Goal: Task Accomplishment & Management: Use online tool/utility

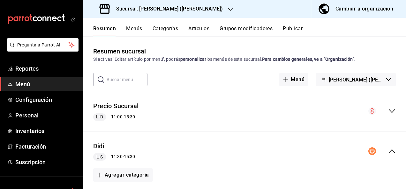
scroll to position [523, 0]
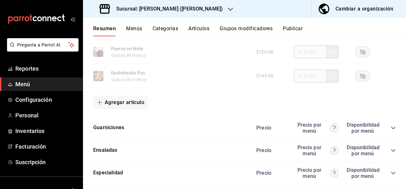
click at [159, 8] on h3 "Sucursal: [PERSON_NAME] ([PERSON_NAME])" at bounding box center [167, 9] width 112 height 8
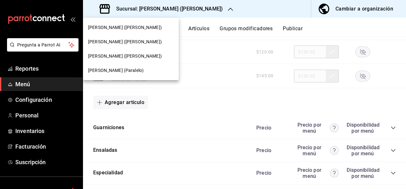
click at [117, 27] on span "[PERSON_NAME] ([PERSON_NAME])" at bounding box center [125, 27] width 74 height 7
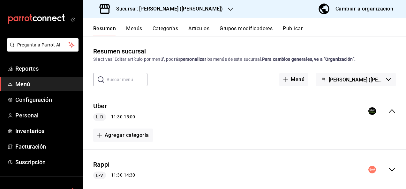
click at [388, 170] on icon "collapse-menu-row" at bounding box center [392, 170] width 8 height 8
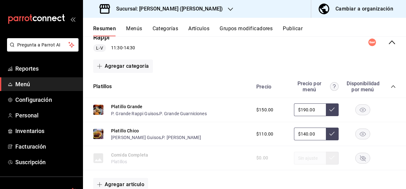
scroll to position [136, 0]
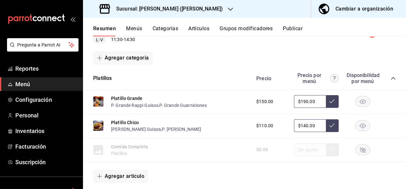
click at [390, 80] on icon "collapse-category-row" at bounding box center [392, 78] width 5 height 5
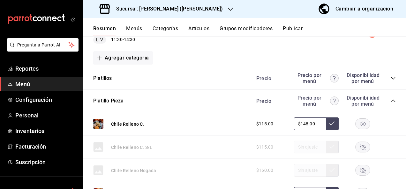
click at [390, 100] on icon "collapse-category-row" at bounding box center [392, 101] width 5 height 5
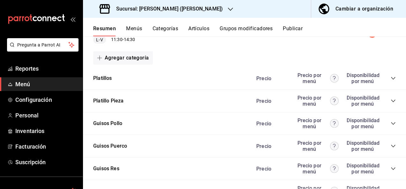
click at [390, 145] on icon "collapse-category-row" at bounding box center [392, 146] width 5 height 5
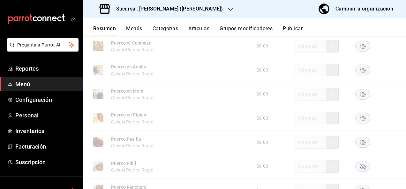
scroll to position [310, 0]
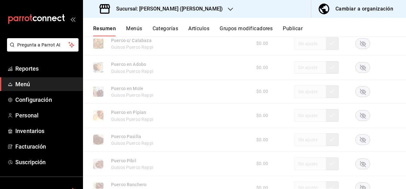
click at [360, 115] on rect "button" at bounding box center [362, 116] width 15 height 11
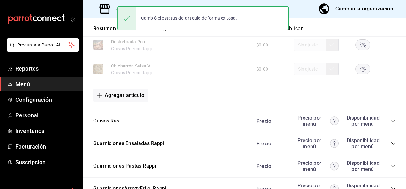
scroll to position [523, 0]
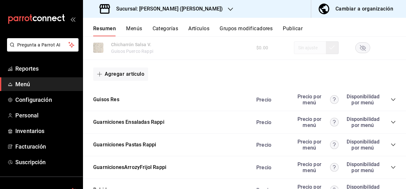
click at [391, 101] on icon "collapse-category-row" at bounding box center [393, 100] width 4 height 3
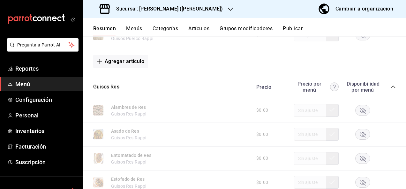
scroll to position [587, 0]
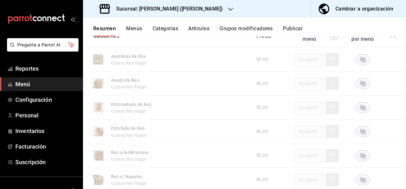
click at [362, 136] on rect "button" at bounding box center [362, 132] width 15 height 11
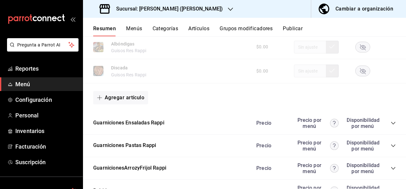
scroll to position [926, 0]
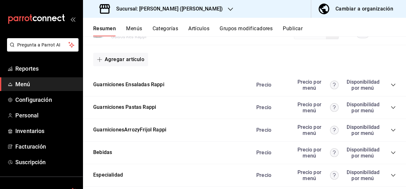
click at [390, 110] on icon "collapse-category-row" at bounding box center [392, 107] width 5 height 5
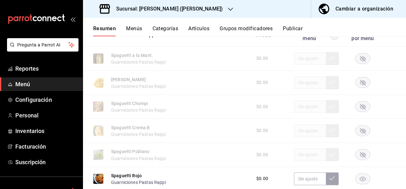
scroll to position [1012, 0]
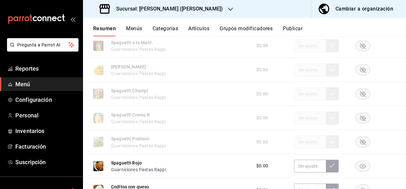
click at [359, 120] on rect "button" at bounding box center [362, 118] width 15 height 11
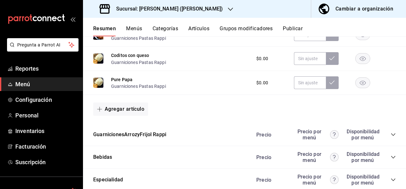
scroll to position [1182, 0]
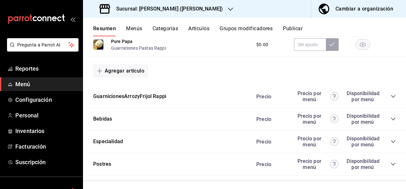
click at [297, 28] on button "Publicar" at bounding box center [292, 31] width 20 height 11
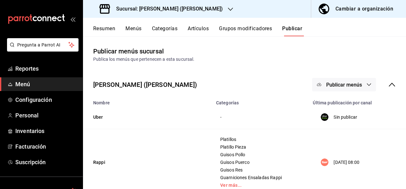
click at [352, 88] on button "Publicar menús" at bounding box center [344, 84] width 64 height 13
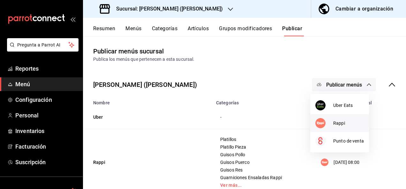
click at [332, 122] on div at bounding box center [324, 123] width 18 height 10
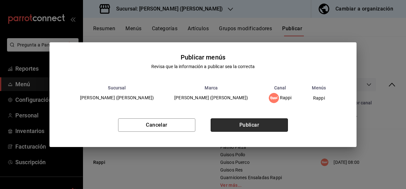
click at [267, 123] on button "Publicar" at bounding box center [248, 125] width 77 height 13
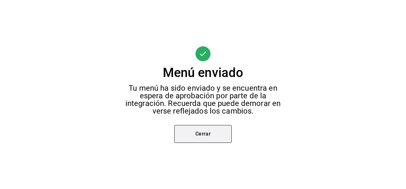
click at [213, 133] on button "Cerrar" at bounding box center [202, 134] width 57 height 18
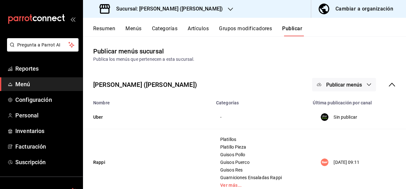
click at [172, 9] on h3 "Sucursal: [PERSON_NAME] ([PERSON_NAME])" at bounding box center [167, 9] width 112 height 8
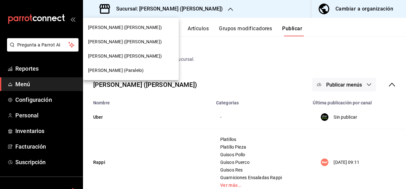
click at [109, 73] on span "[PERSON_NAME] (Paralelo)" at bounding box center [115, 70] width 55 height 7
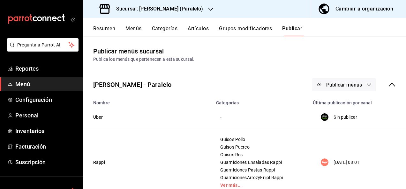
click at [108, 27] on button "Resumen" at bounding box center [104, 31] width 22 height 11
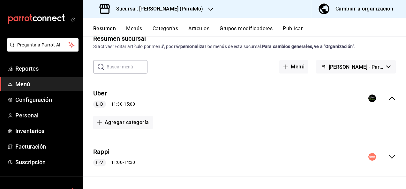
scroll to position [34, 0]
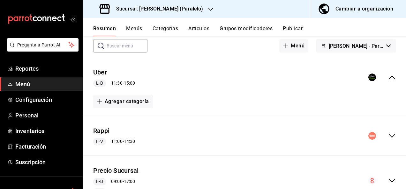
click at [388, 134] on icon "collapse-menu-row" at bounding box center [392, 136] width 8 height 8
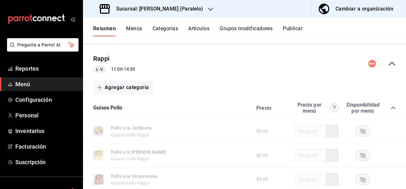
scroll to position [110, 0]
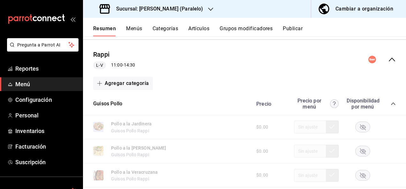
click at [390, 103] on icon "collapse-category-row" at bounding box center [392, 103] width 5 height 5
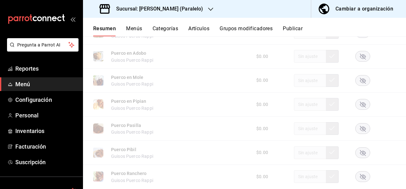
scroll to position [293, 0]
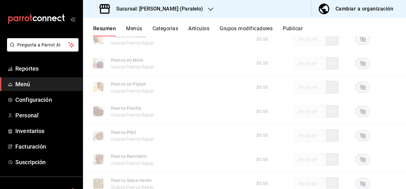
click at [360, 88] on icon "button" at bounding box center [363, 88] width 6 height 6
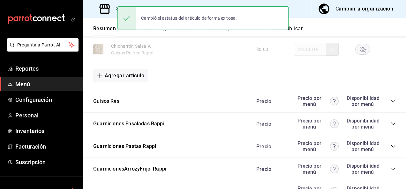
scroll to position [501, 0]
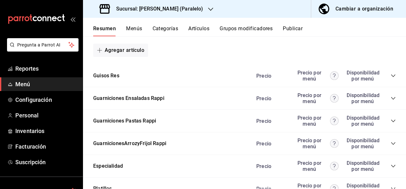
click at [390, 78] on icon "collapse-category-row" at bounding box center [392, 75] width 5 height 5
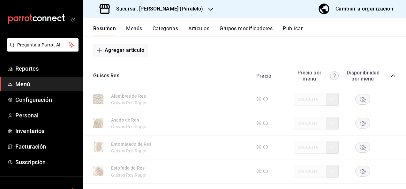
click at [358, 173] on rect "button" at bounding box center [362, 171] width 15 height 11
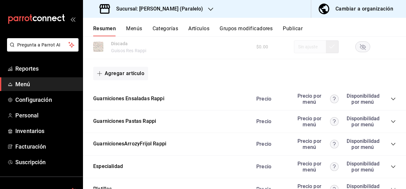
scroll to position [888, 0]
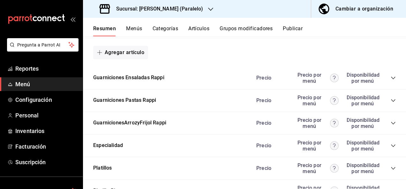
click at [390, 102] on icon "collapse-category-row" at bounding box center [392, 100] width 5 height 5
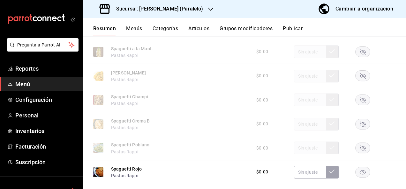
scroll to position [982, 0]
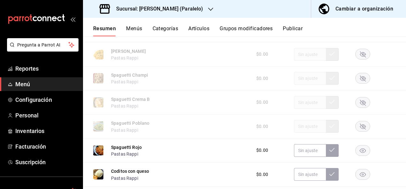
click at [360, 106] on icon "button" at bounding box center [363, 103] width 6 height 6
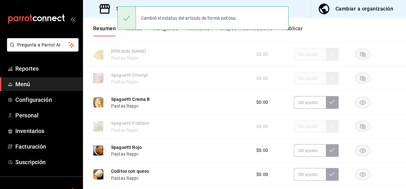
click at [302, 27] on button "Publicar" at bounding box center [292, 31] width 20 height 11
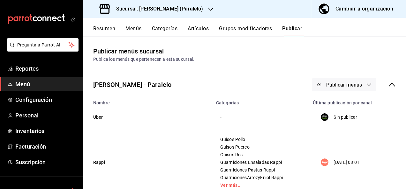
click at [366, 83] on icon "button" at bounding box center [368, 84] width 5 height 5
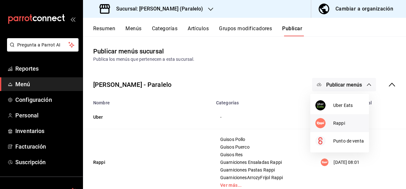
click at [333, 126] on span "Rappi" at bounding box center [348, 123] width 31 height 7
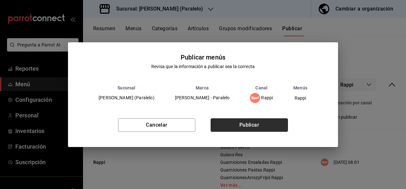
click at [263, 130] on button "Publicar" at bounding box center [248, 125] width 77 height 13
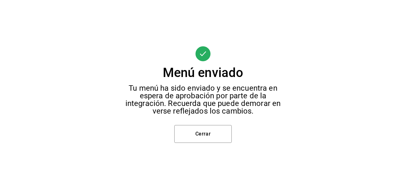
click at [196, 121] on div "Menú enviado Tu menú ha sido enviado y se encuentra en espera de aprobación por…" at bounding box center [203, 94] width 406 height 189
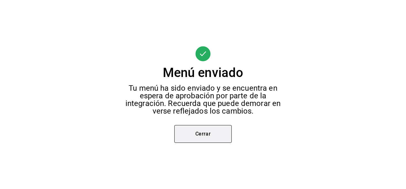
click at [196, 127] on button "Cerrar" at bounding box center [202, 134] width 57 height 18
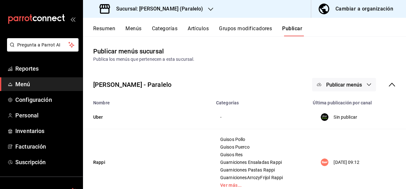
click at [174, 8] on h3 "Sucursal: [PERSON_NAME] (Paralelo)" at bounding box center [157, 9] width 92 height 8
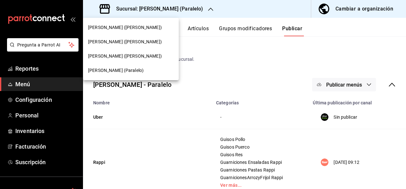
click at [105, 55] on span "[PERSON_NAME] ([PERSON_NAME])" at bounding box center [125, 56] width 74 height 7
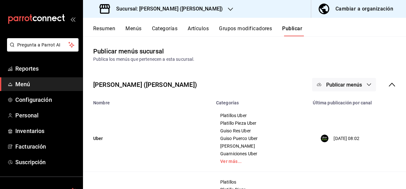
click at [96, 28] on button "Resumen" at bounding box center [104, 31] width 22 height 11
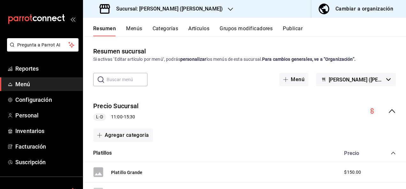
click at [388, 112] on icon "collapse-menu-row" at bounding box center [392, 111] width 8 height 8
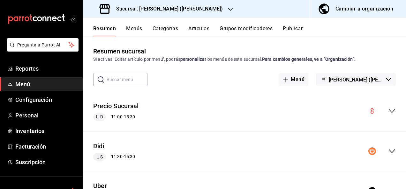
click at [388, 149] on icon "collapse-menu-row" at bounding box center [392, 152] width 8 height 8
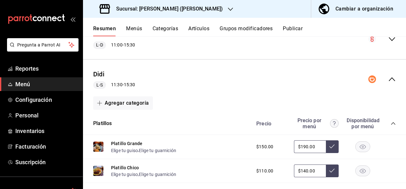
scroll to position [89, 0]
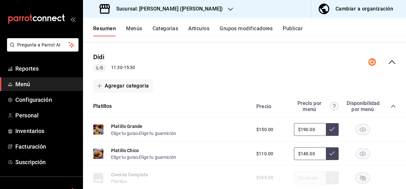
click at [390, 106] on icon "collapse-category-row" at bounding box center [392, 106] width 5 height 5
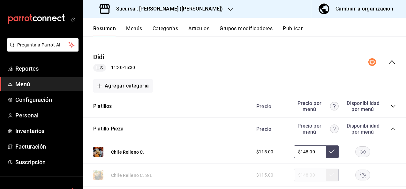
click at [390, 128] on icon "collapse-category-row" at bounding box center [392, 129] width 5 height 5
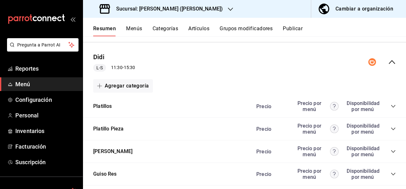
click at [390, 150] on icon "collapse-category-row" at bounding box center [392, 151] width 5 height 5
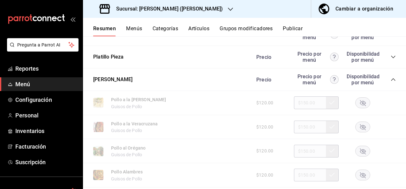
scroll to position [204, 0]
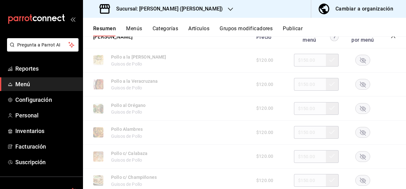
click at [357, 180] on rect "button" at bounding box center [362, 181] width 15 height 11
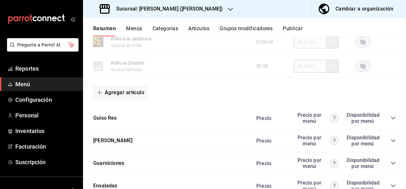
scroll to position [561, 0]
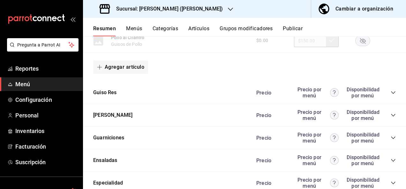
click at [390, 117] on icon "collapse-category-row" at bounding box center [392, 115] width 5 height 5
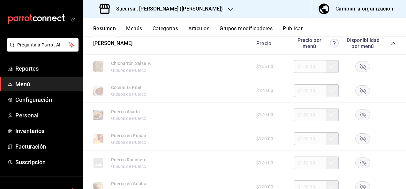
scroll to position [650, 0]
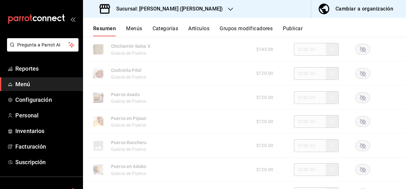
click at [358, 121] on rect "button" at bounding box center [362, 122] width 15 height 11
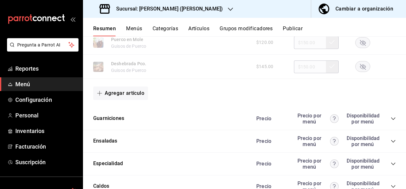
scroll to position [952, 0]
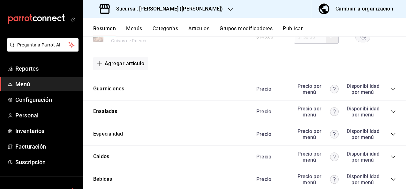
click at [391, 91] on icon "collapse-category-row" at bounding box center [393, 89] width 4 height 3
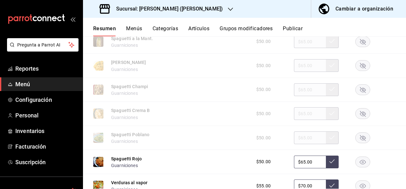
scroll to position [1292, 0]
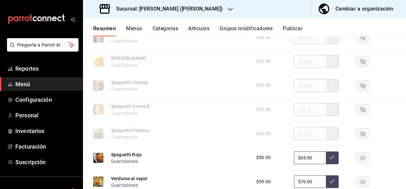
click at [358, 115] on rect "button" at bounding box center [362, 110] width 15 height 11
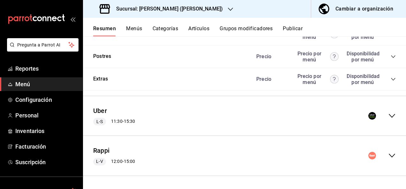
scroll to position [1566, 0]
click at [388, 114] on icon "collapse-menu-row" at bounding box center [392, 116] width 8 height 8
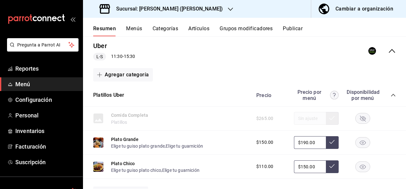
scroll to position [1634, 0]
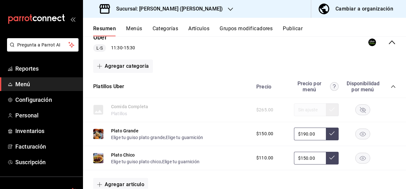
click at [390, 89] on icon "collapse-category-row" at bounding box center [392, 86] width 5 height 5
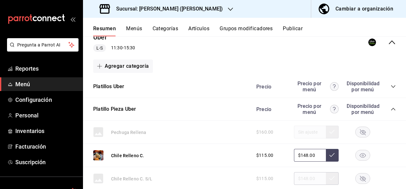
click at [390, 112] on icon "collapse-category-row" at bounding box center [392, 109] width 5 height 5
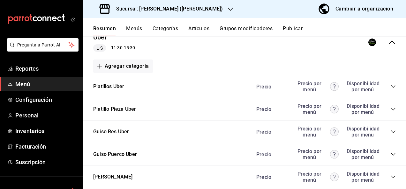
click at [390, 135] on icon "collapse-category-row" at bounding box center [392, 131] width 5 height 5
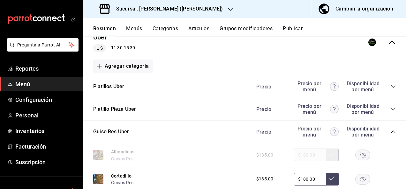
click at [388, 135] on div "Precio Precio por menú Disponibilidad por menú" at bounding box center [323, 132] width 146 height 12
click at [390, 135] on icon "collapse-category-row" at bounding box center [392, 131] width 5 height 5
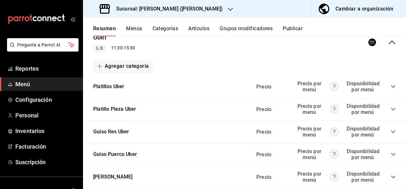
click at [390, 157] on icon "collapse-category-row" at bounding box center [392, 154] width 5 height 5
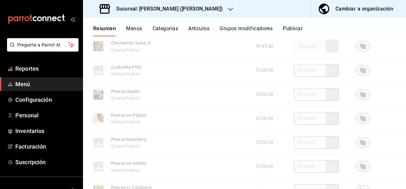
scroll to position [1774, 0]
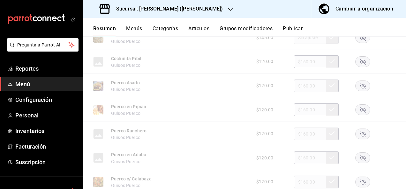
click at [360, 115] on rect "button" at bounding box center [362, 110] width 15 height 11
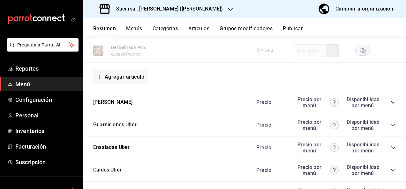
scroll to position [2068, 0]
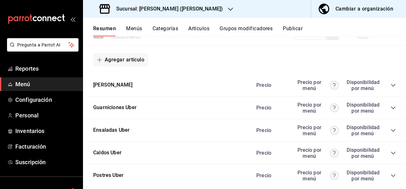
click at [390, 88] on icon "collapse-category-row" at bounding box center [392, 85] width 5 height 5
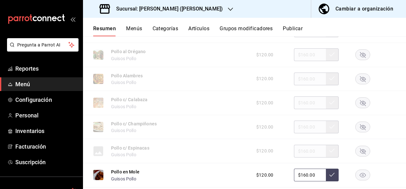
scroll to position [2178, 0]
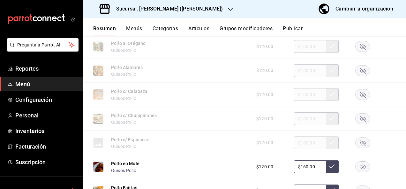
click at [360, 122] on icon "button" at bounding box center [363, 119] width 6 height 6
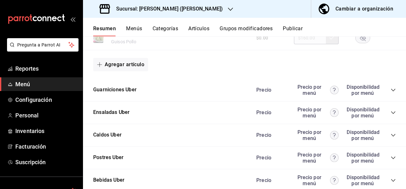
scroll to position [2488, 0]
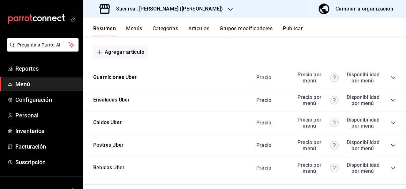
click at [390, 80] on icon "collapse-category-row" at bounding box center [392, 77] width 5 height 5
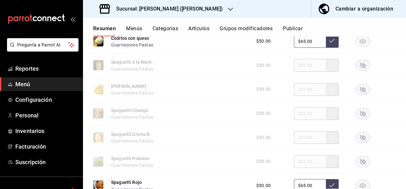
scroll to position [2633, 0]
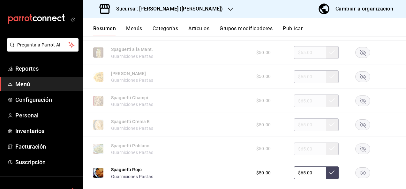
click at [359, 130] on rect "button" at bounding box center [362, 125] width 15 height 11
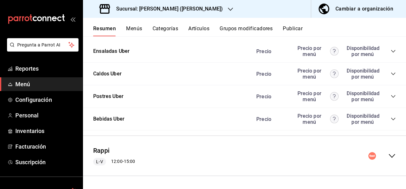
scroll to position [3011, 0]
click at [388, 156] on icon "collapse-menu-row" at bounding box center [392, 156] width 8 height 8
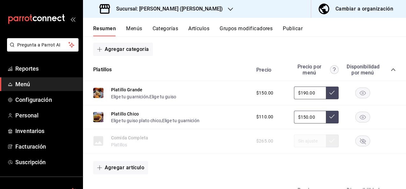
scroll to position [3135, 0]
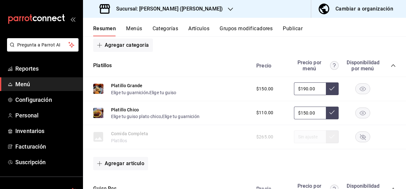
click at [390, 68] on icon "collapse-category-row" at bounding box center [392, 65] width 5 height 5
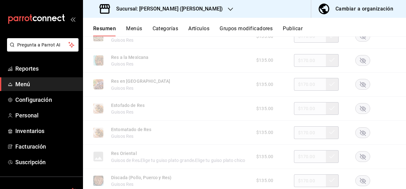
scroll to position [3360, 0]
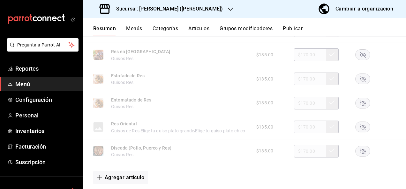
click at [355, 84] on rect "button" at bounding box center [362, 79] width 15 height 11
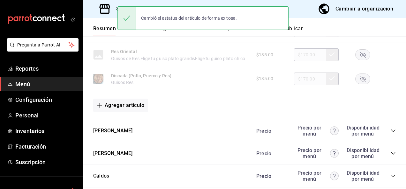
scroll to position [3471, 0]
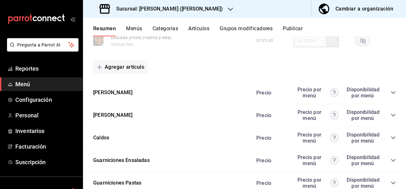
click at [390, 95] on icon "collapse-category-row" at bounding box center [392, 92] width 5 height 5
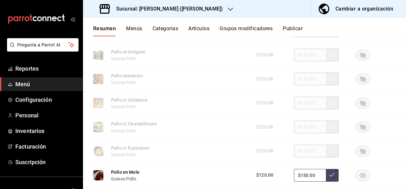
scroll to position [3585, 0]
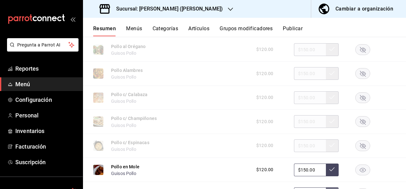
click at [355, 127] on rect "button" at bounding box center [362, 122] width 15 height 11
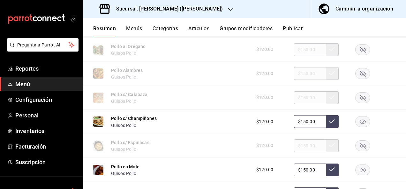
click at [360, 55] on rect "button" at bounding box center [362, 49] width 15 height 11
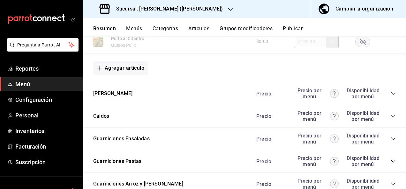
scroll to position [3887, 0]
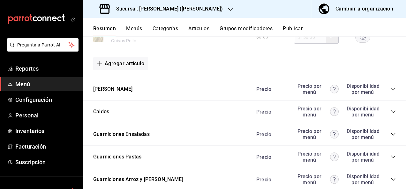
click at [390, 92] on icon "collapse-category-row" at bounding box center [392, 89] width 5 height 5
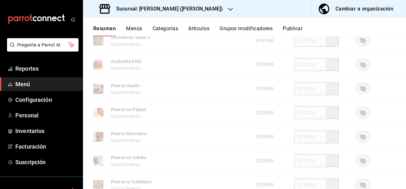
scroll to position [4010, 0]
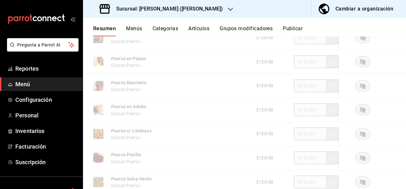
click at [361, 67] on rect "button" at bounding box center [362, 62] width 15 height 11
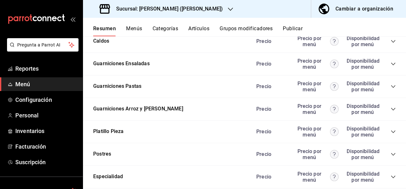
scroll to position [4303, 0]
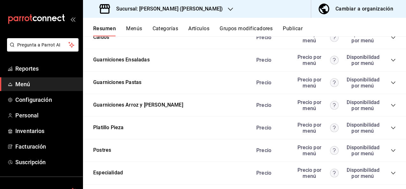
click at [391, 84] on icon "collapse-category-row" at bounding box center [393, 83] width 4 height 3
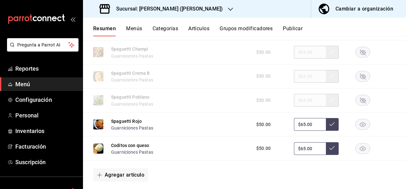
scroll to position [4410, 0]
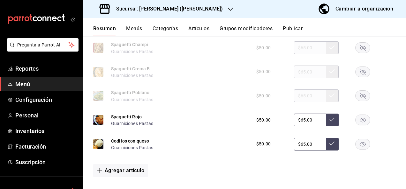
click at [360, 75] on icon "button" at bounding box center [363, 73] width 6 height 6
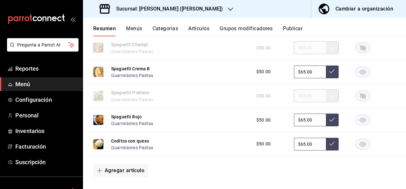
click at [301, 27] on button "Publicar" at bounding box center [292, 31] width 20 height 11
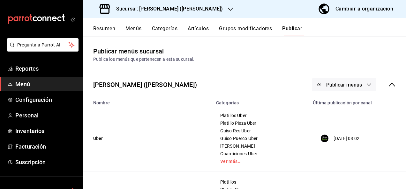
click at [359, 81] on button "Publicar menús" at bounding box center [344, 84] width 64 height 13
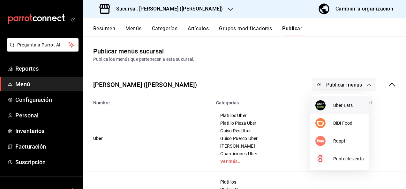
click at [333, 106] on span "Uber Eats" at bounding box center [348, 105] width 31 height 7
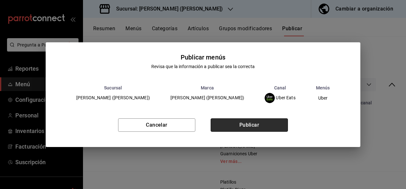
click at [255, 127] on button "Publicar" at bounding box center [248, 125] width 77 height 13
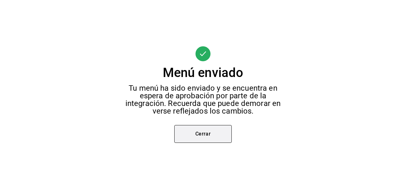
click at [216, 133] on button "Cerrar" at bounding box center [202, 134] width 57 height 18
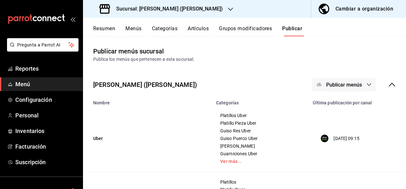
click at [346, 78] on button "Publicar menús" at bounding box center [344, 84] width 64 height 13
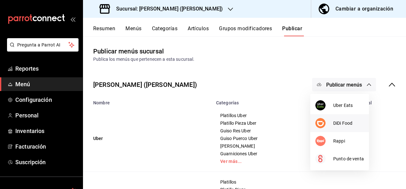
click at [339, 122] on span "DiDi Food" at bounding box center [348, 123] width 31 height 7
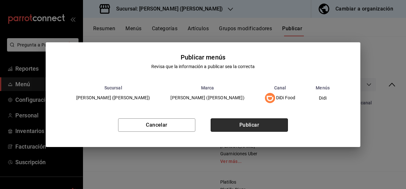
click at [260, 123] on button "Publicar" at bounding box center [248, 125] width 77 height 13
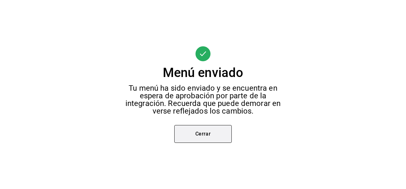
click at [223, 134] on button "Cerrar" at bounding box center [202, 134] width 57 height 18
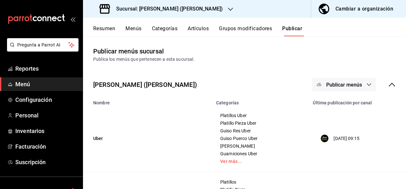
click at [348, 85] on span "Publicar menús" at bounding box center [344, 85] width 36 height 6
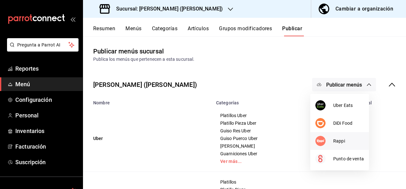
click at [328, 138] on div at bounding box center [324, 141] width 18 height 10
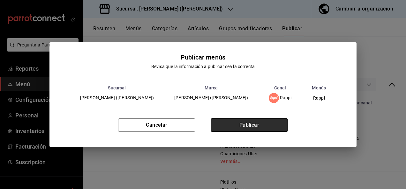
click at [255, 123] on button "Publicar" at bounding box center [248, 125] width 77 height 13
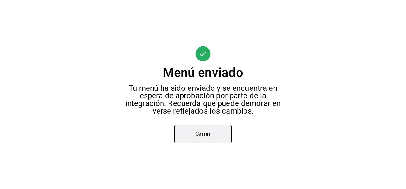
click at [211, 133] on button "Cerrar" at bounding box center [202, 134] width 57 height 18
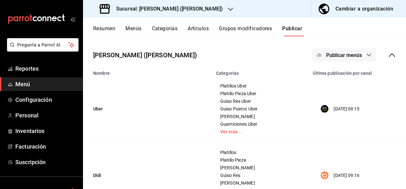
scroll to position [4, 0]
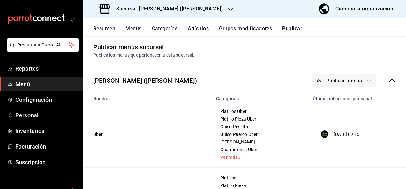
click at [227, 158] on link "Ver más..." at bounding box center [260, 157] width 81 height 4
